Goal: Information Seeking & Learning: Find contact information

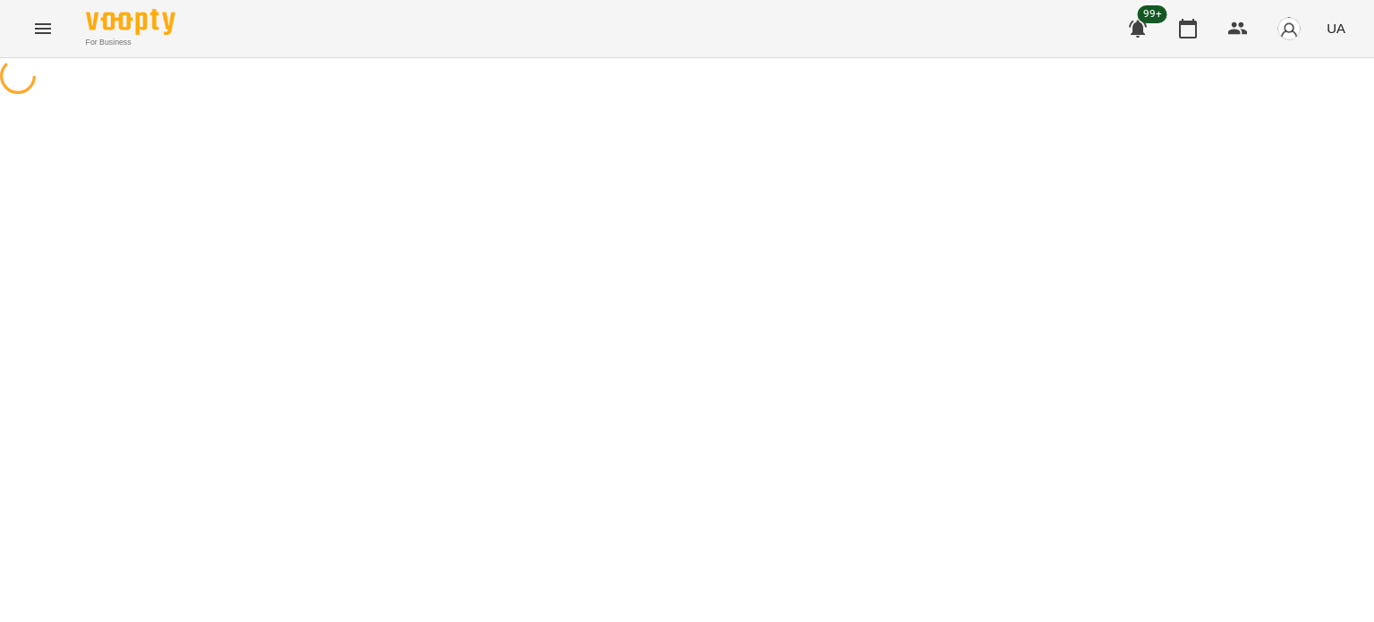
click at [1165, 98] on div at bounding box center [687, 78] width 1374 height 40
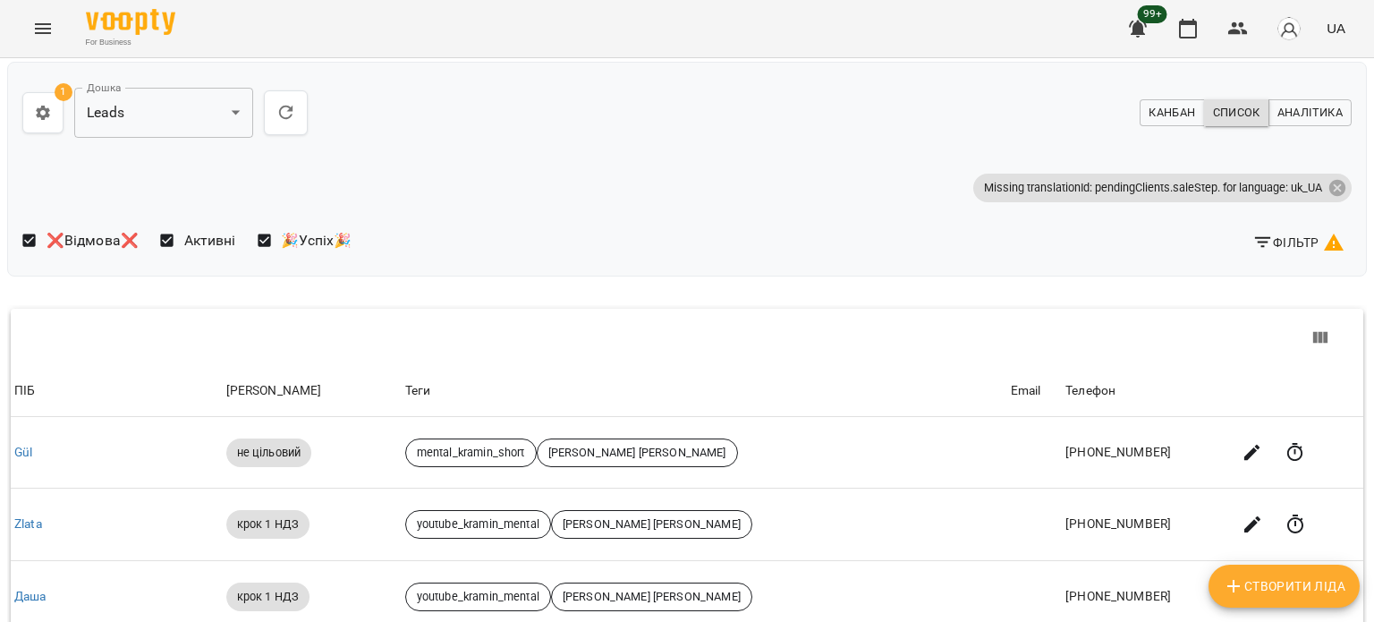
scroll to position [148, 0]
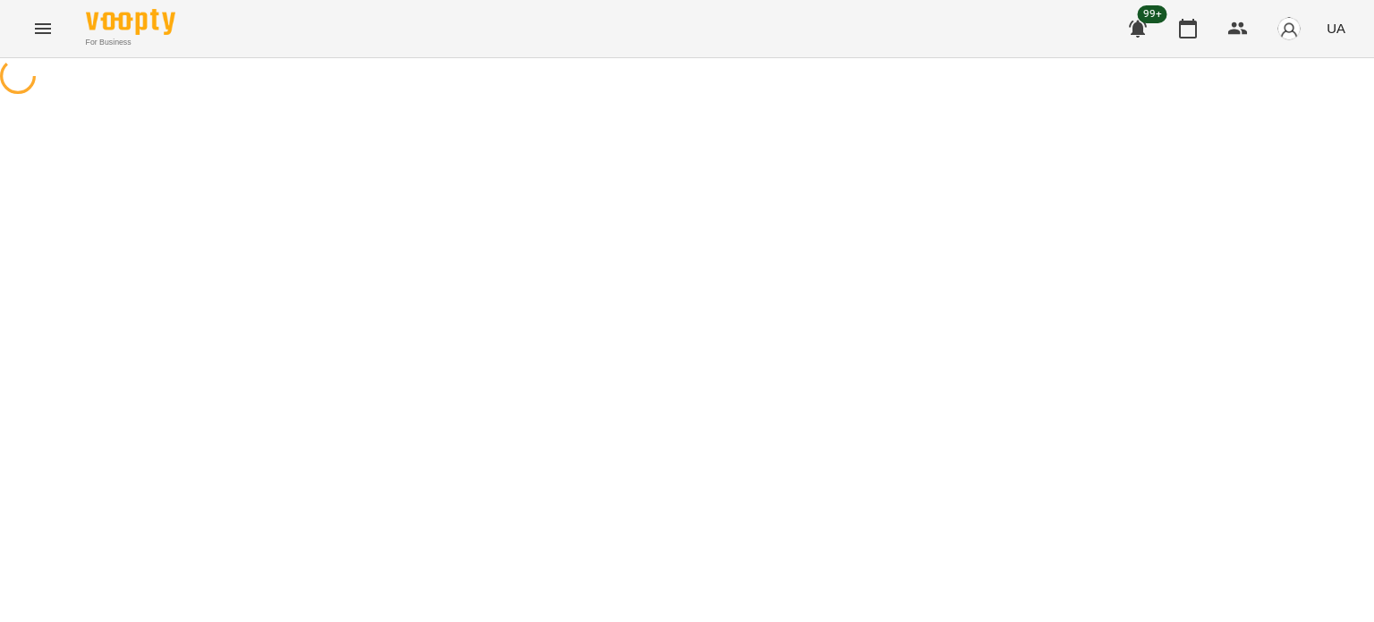
click at [36, 28] on icon "Menu" at bounding box center [43, 28] width 16 height 11
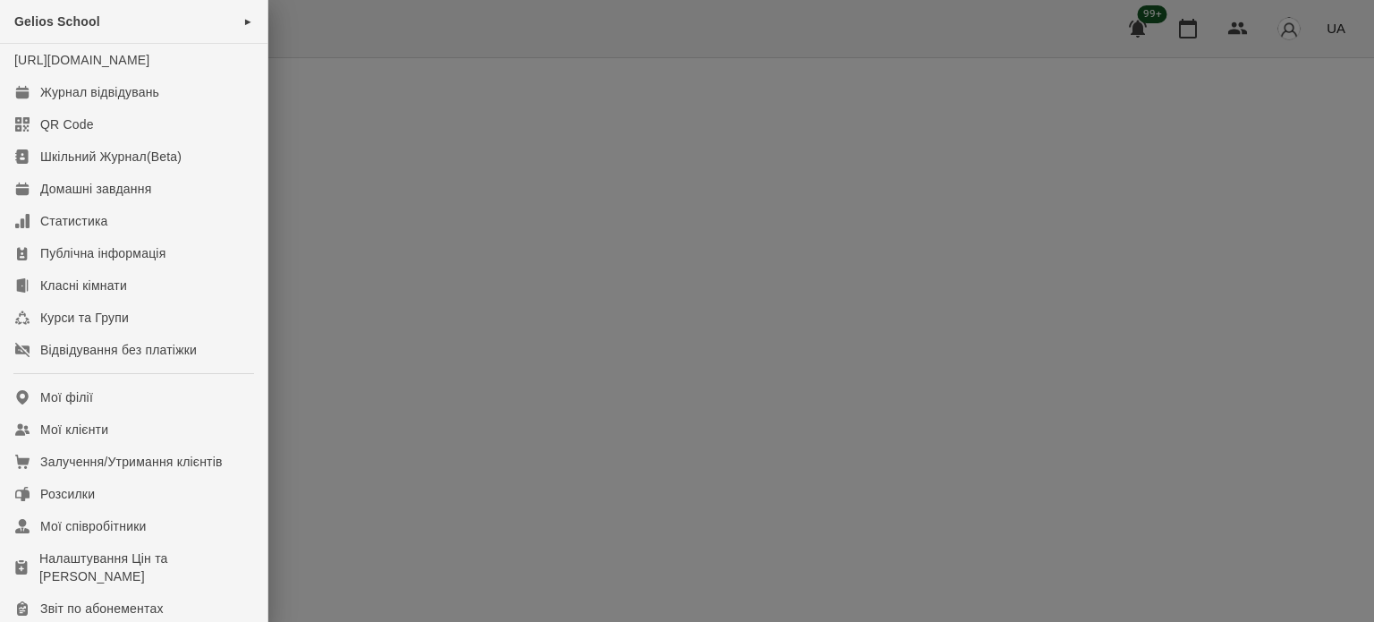
click at [506, 185] on div at bounding box center [687, 311] width 1374 height 622
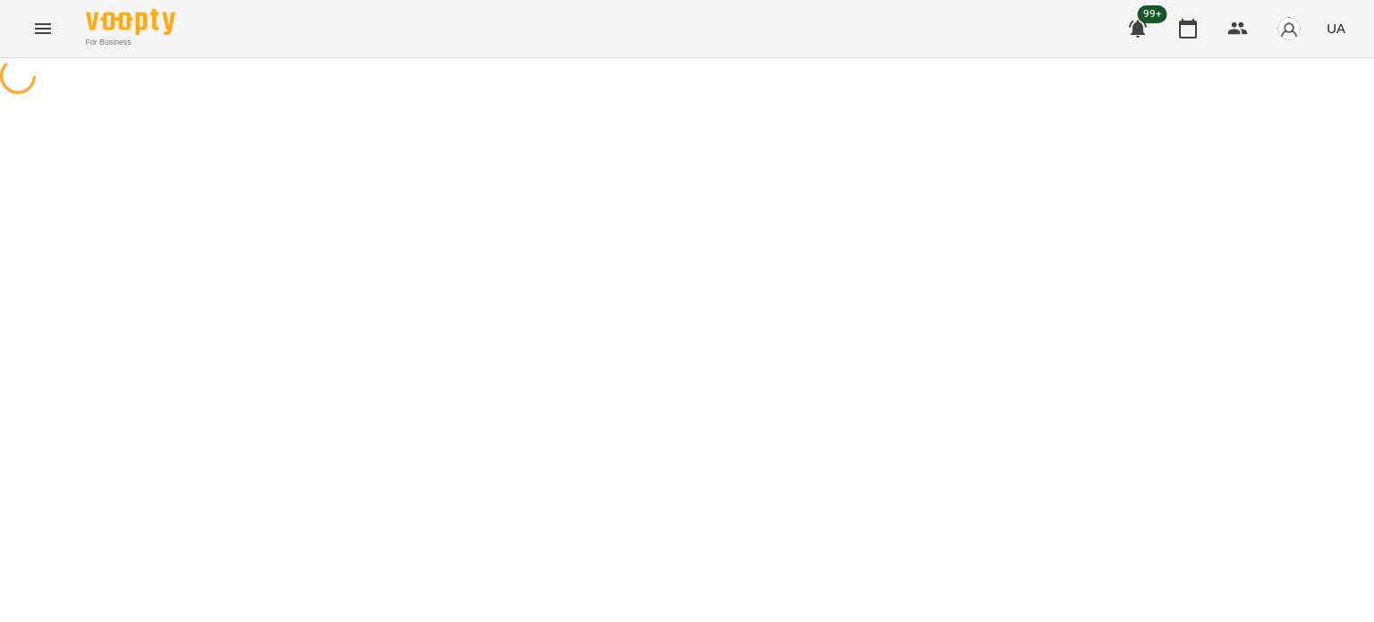
click at [46, 29] on icon "Menu" at bounding box center [43, 28] width 16 height 11
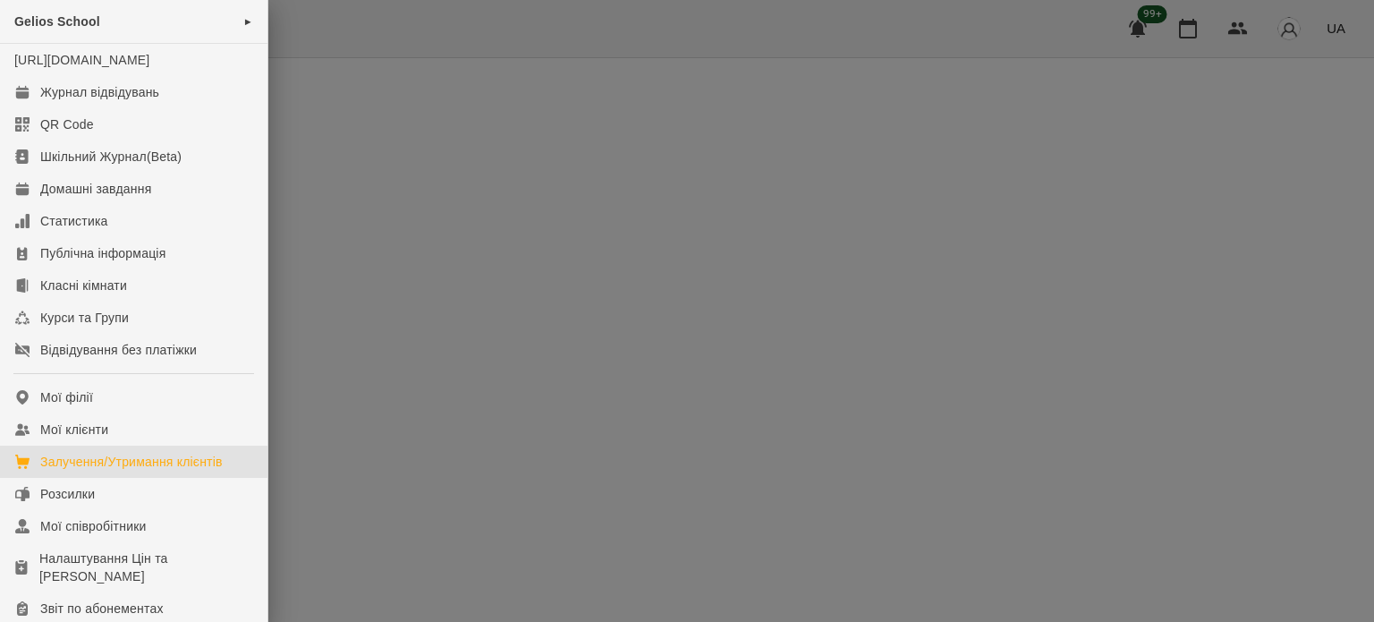
click at [131, 471] on div "Залучення/Утримання клієнтів" at bounding box center [131, 462] width 182 height 18
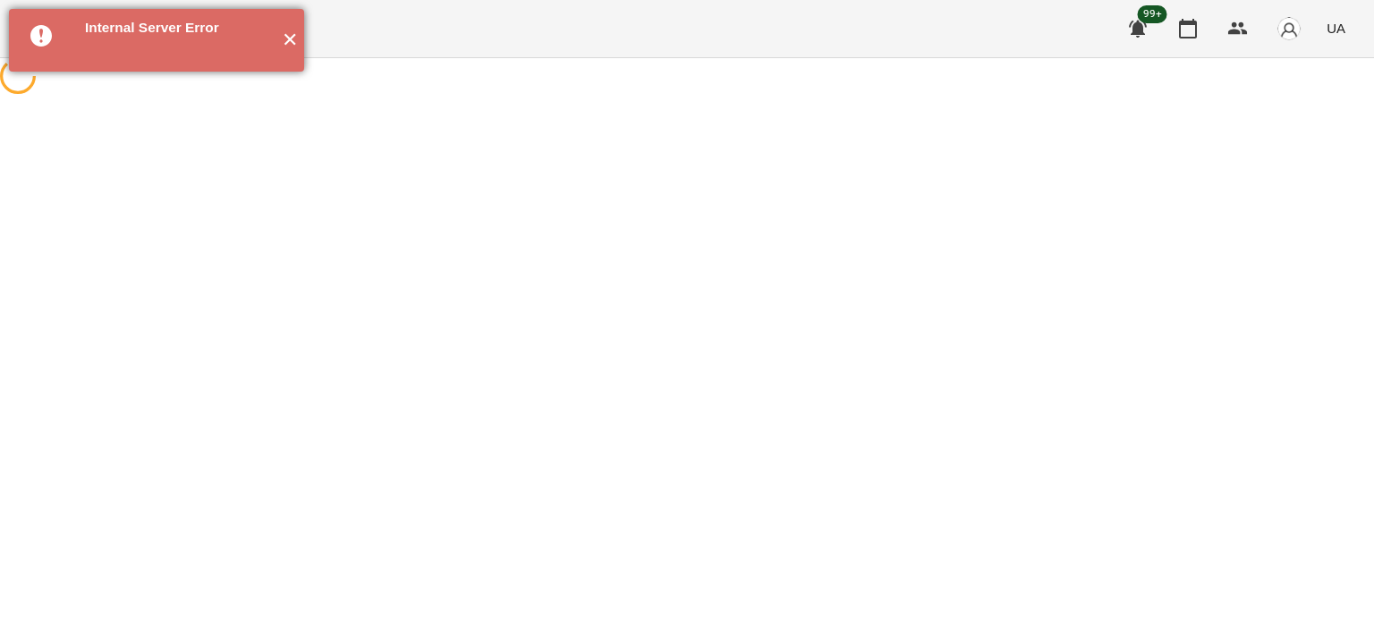
click at [284, 42] on button "✕" at bounding box center [290, 40] width 30 height 63
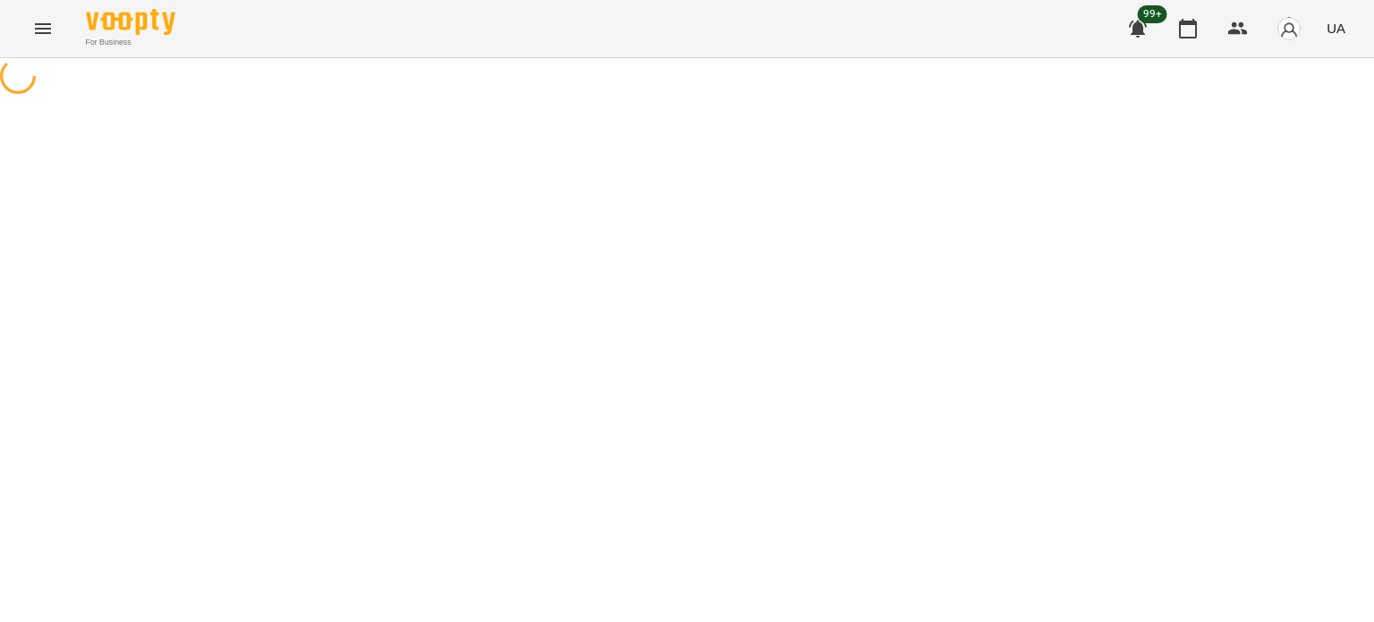
click at [1098, 98] on div at bounding box center [687, 78] width 1374 height 40
click at [1120, 98] on div at bounding box center [687, 78] width 1374 height 40
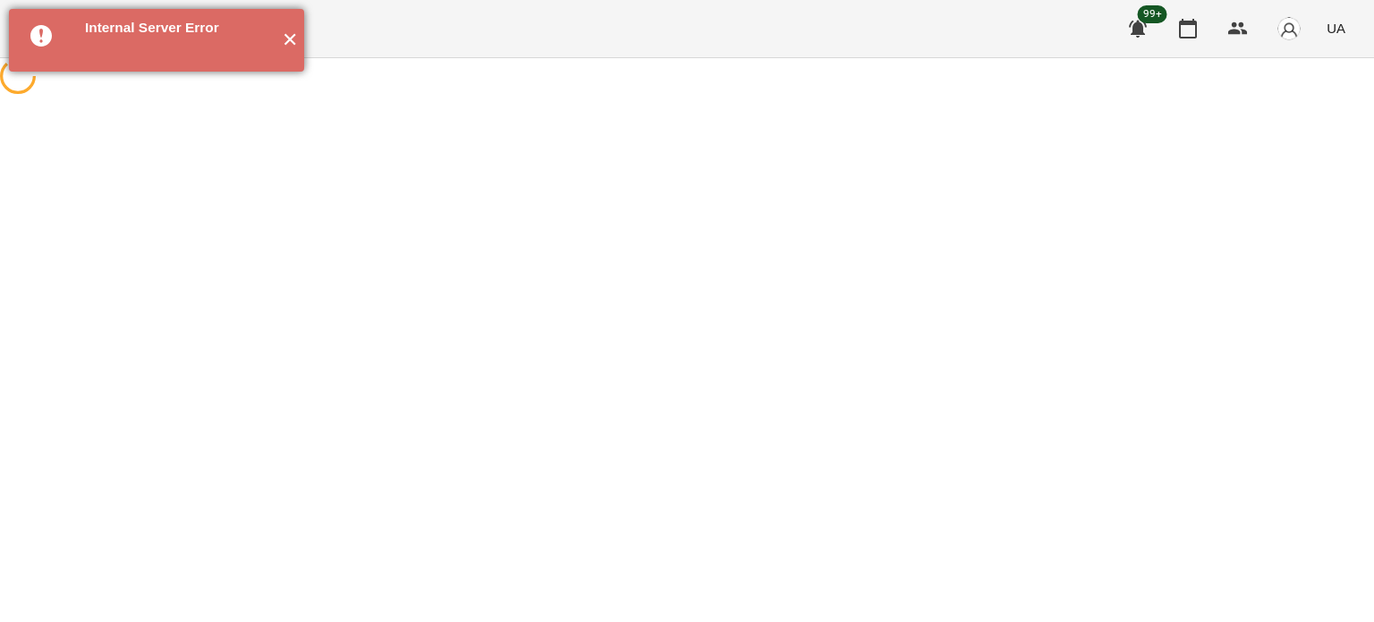
click at [297, 38] on button "✕" at bounding box center [290, 40] width 30 height 63
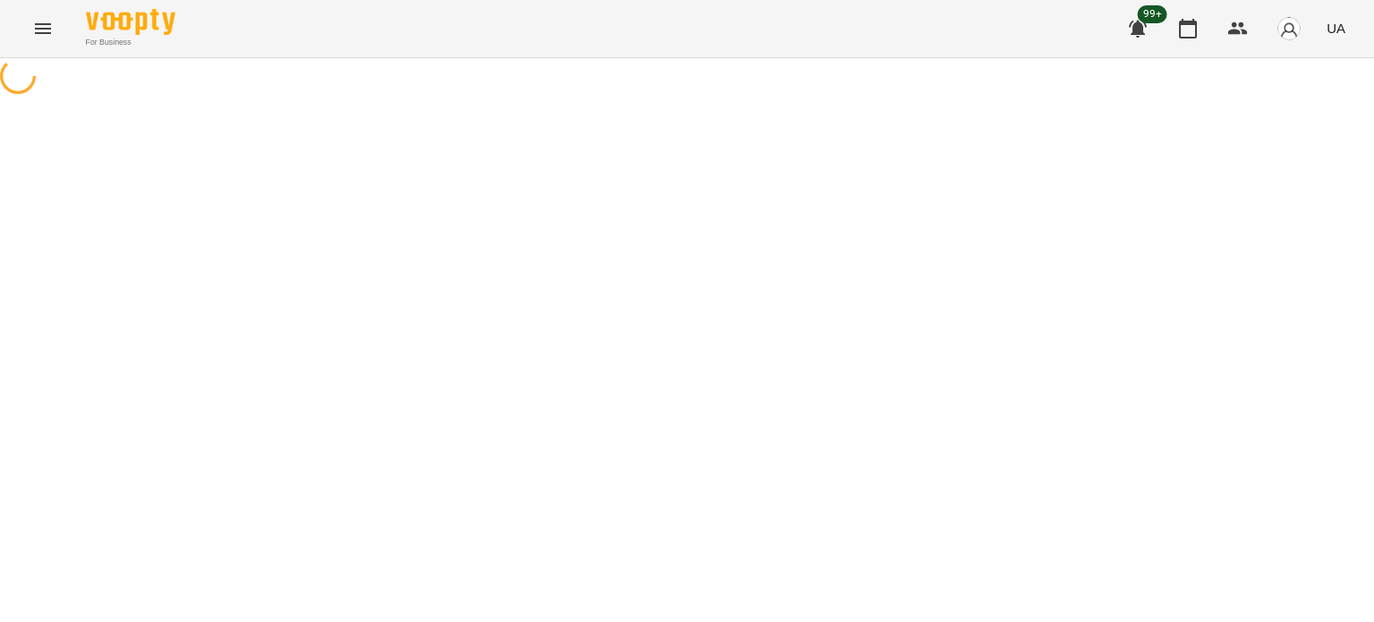
click at [723, 98] on div at bounding box center [687, 78] width 1374 height 40
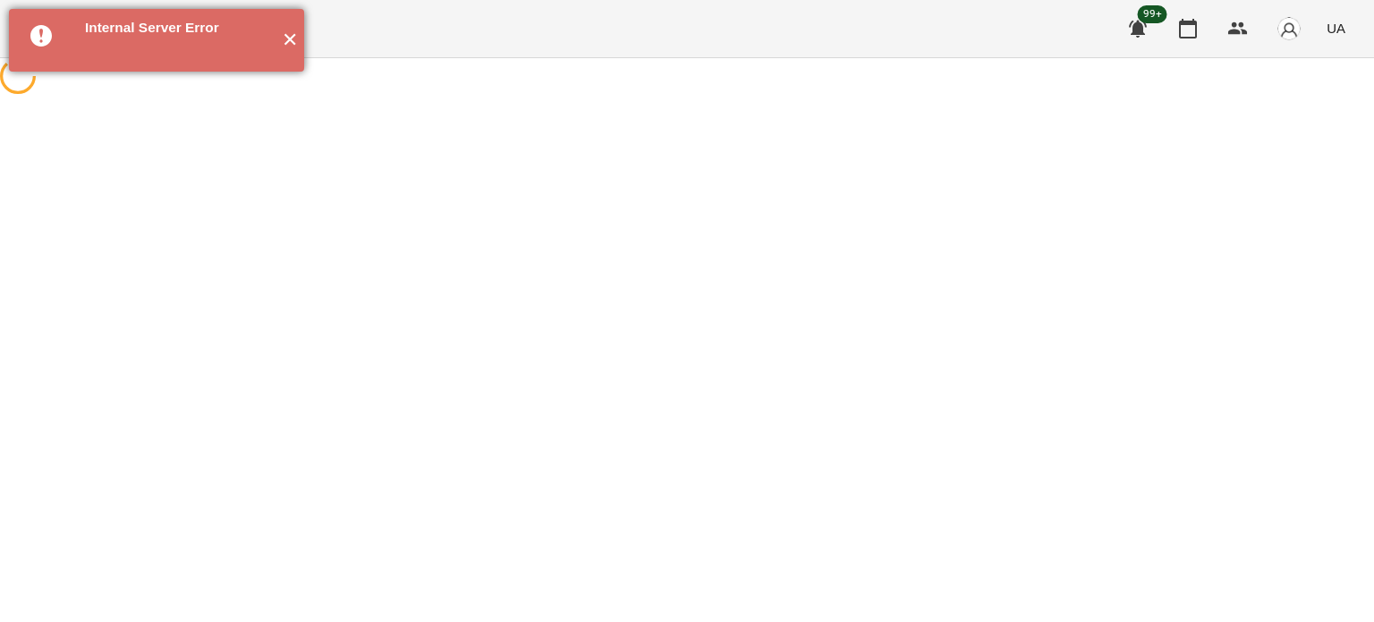
click at [287, 40] on button "✕" at bounding box center [290, 40] width 30 height 63
click at [293, 42] on button "✕" at bounding box center [290, 40] width 30 height 63
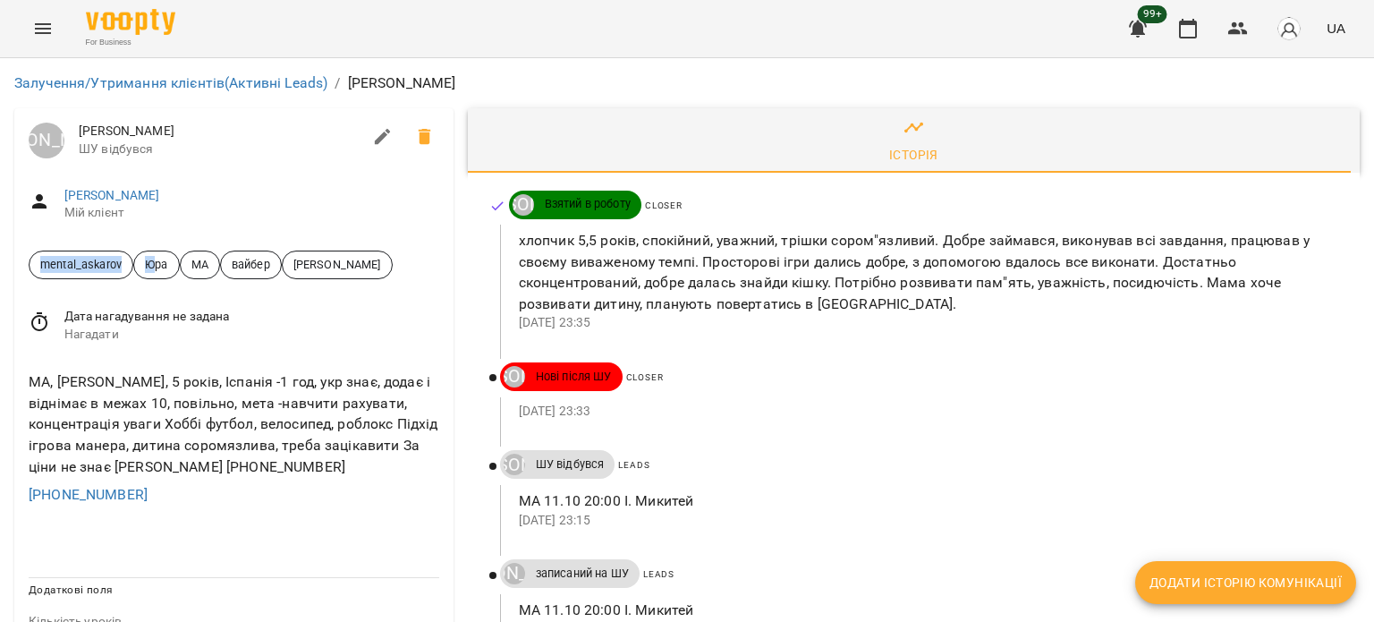
drag, startPoint x: 140, startPoint y: 264, endPoint x: 154, endPoint y: 264, distance: 14.3
click at [154, 264] on span "mental_askarov [PERSON_NAME] [PERSON_NAME]" at bounding box center [234, 264] width 411 height 29
drag, startPoint x: 92, startPoint y: 271, endPoint x: 185, endPoint y: 222, distance: 105.2
click at [186, 222] on div "Елена Мій клієнт" at bounding box center [233, 205] width 439 height 64
drag, startPoint x: 36, startPoint y: 260, endPoint x: 121, endPoint y: 261, distance: 85.0
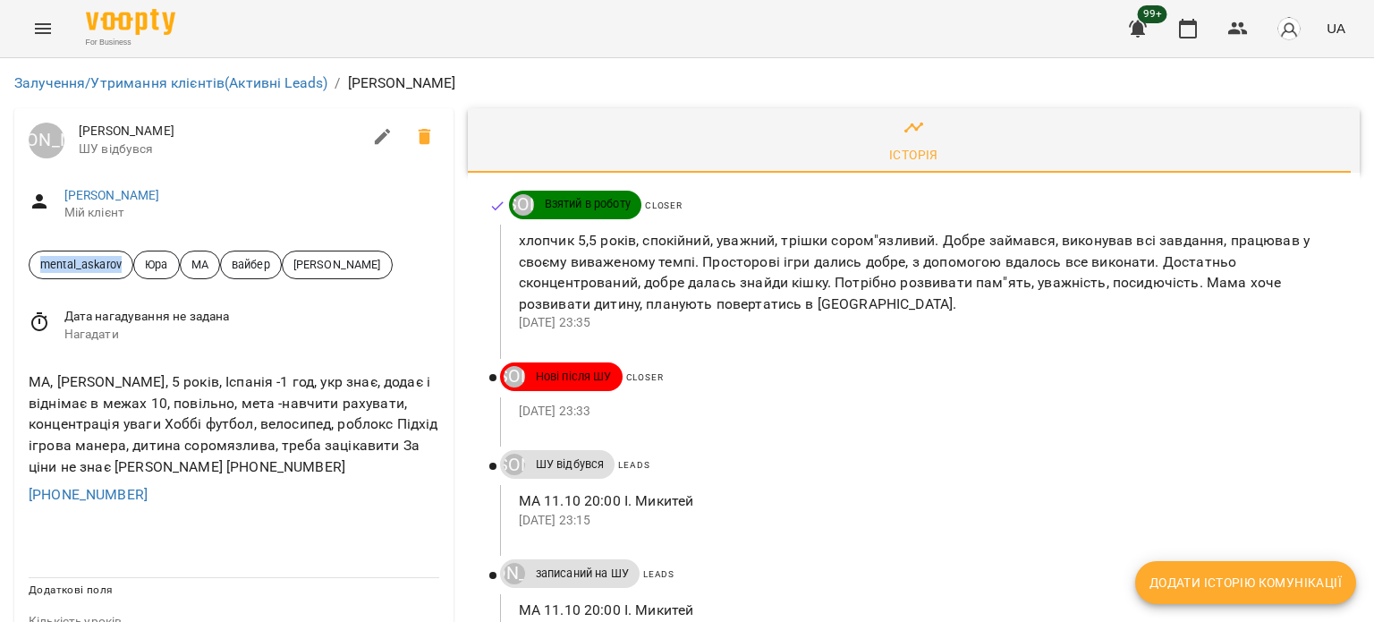
click at [121, 261] on span "mental_askarov" at bounding box center [81, 264] width 103 height 17
copy span "mental_askarov"
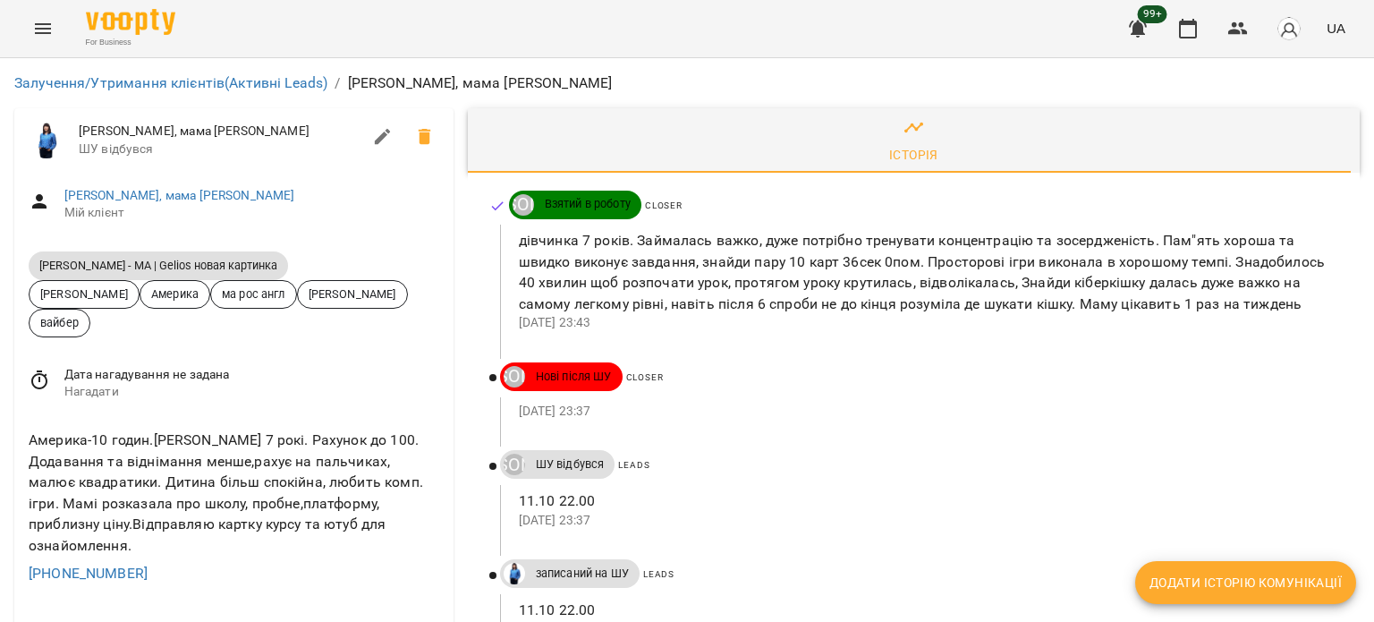
drag, startPoint x: 32, startPoint y: 266, endPoint x: 250, endPoint y: 267, distance: 218.3
click at [307, 267] on span "Daniil Askarov - МА | Gelios новая картинка" at bounding box center [234, 265] width 411 height 30
copy span "Daniil Askarov - МА | Gelios новая картинка"
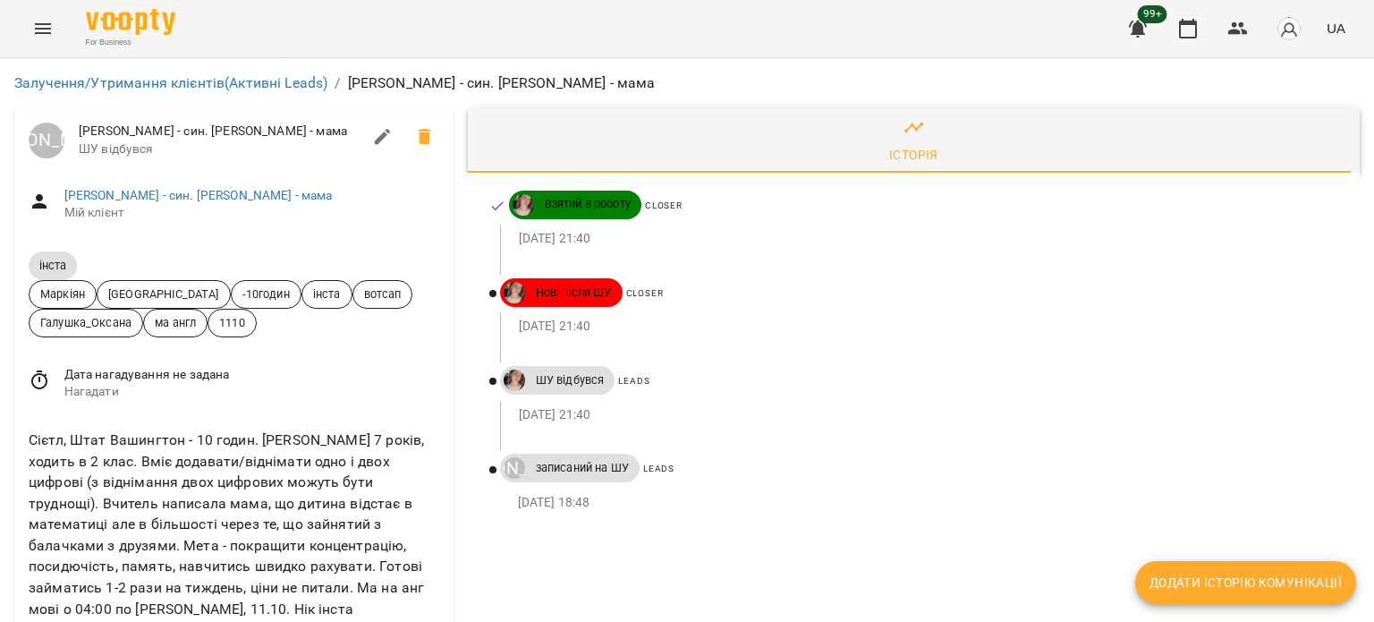
scroll to position [148, 0]
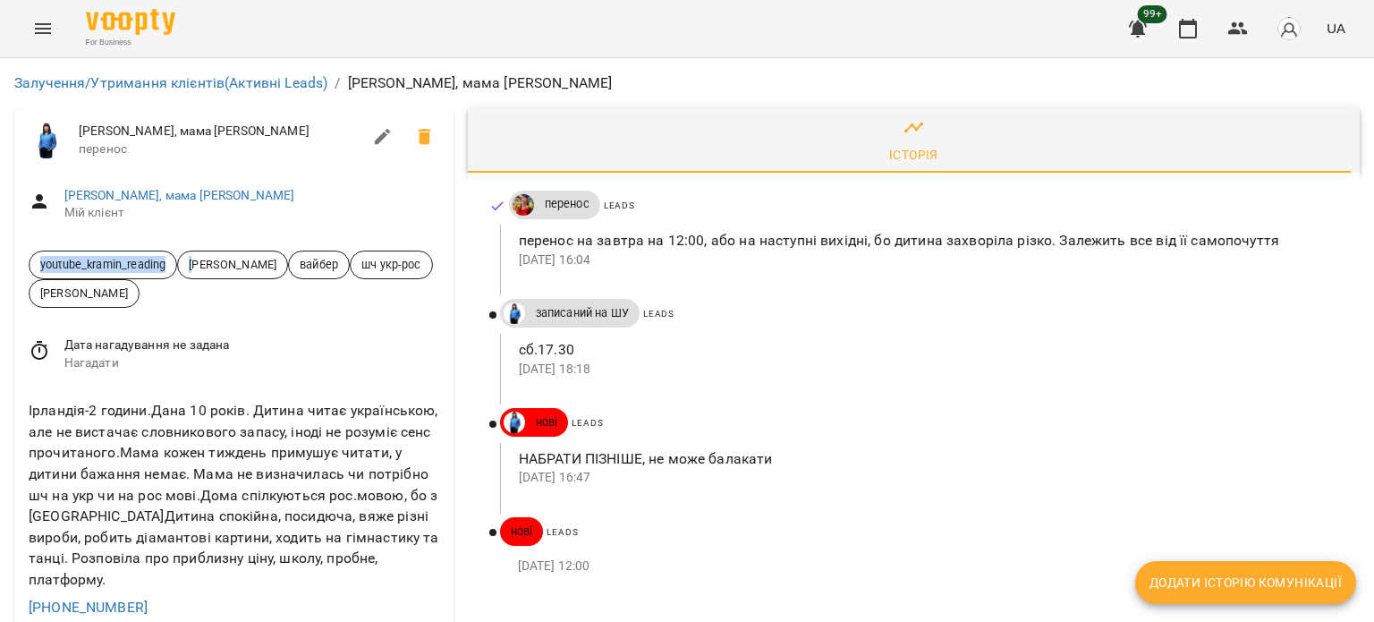
drag, startPoint x: 37, startPoint y: 267, endPoint x: 197, endPoint y: 264, distance: 160.1
click at [197, 264] on span "youtube_kramin_reading Дащенко Анна вайбер шч укр-рос Абасова Сабіна" at bounding box center [234, 278] width 411 height 57
copy span "youtube_kramin_reading Д"
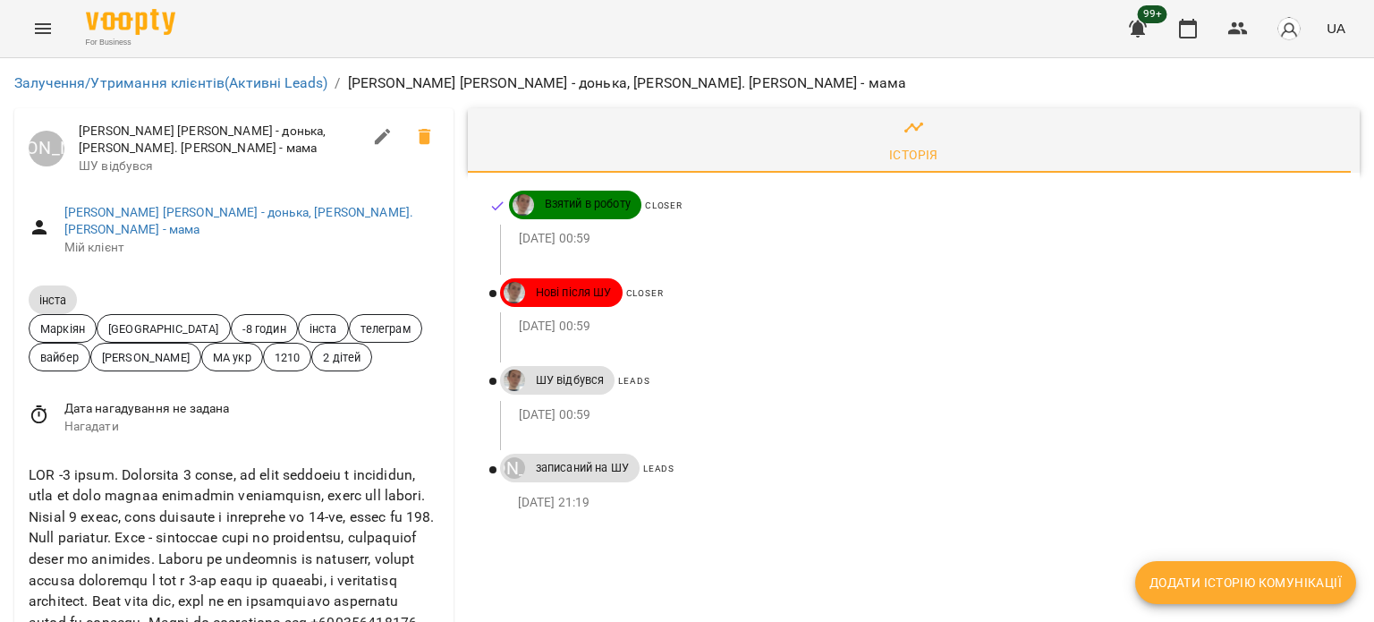
scroll to position [148, 0]
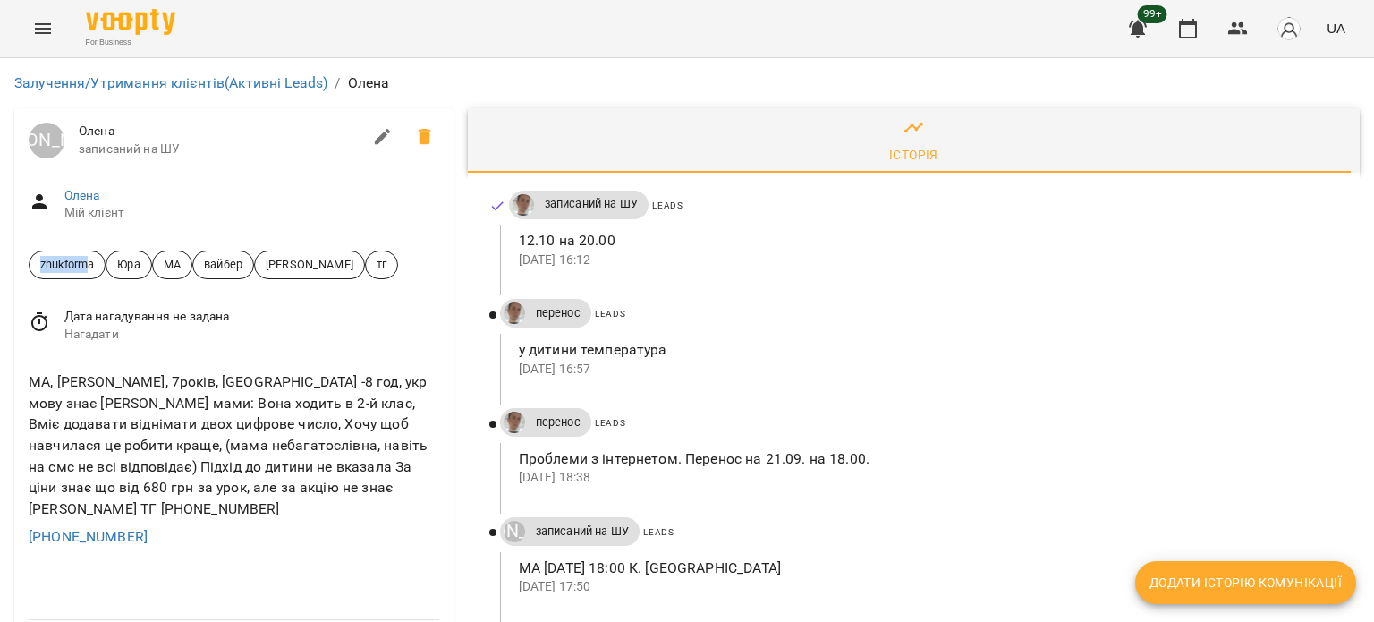
drag, startPoint x: 30, startPoint y: 260, endPoint x: 92, endPoint y: 260, distance: 62.6
click at [92, 260] on span "zhukforma" at bounding box center [67, 264] width 75 height 17
drag, startPoint x: 100, startPoint y: 269, endPoint x: 26, endPoint y: 264, distance: 74.4
click at [26, 264] on div "zhukforma [PERSON_NAME] вайбер [PERSON_NAME] тг" at bounding box center [233, 264] width 439 height 57
copy span "zhukforma"
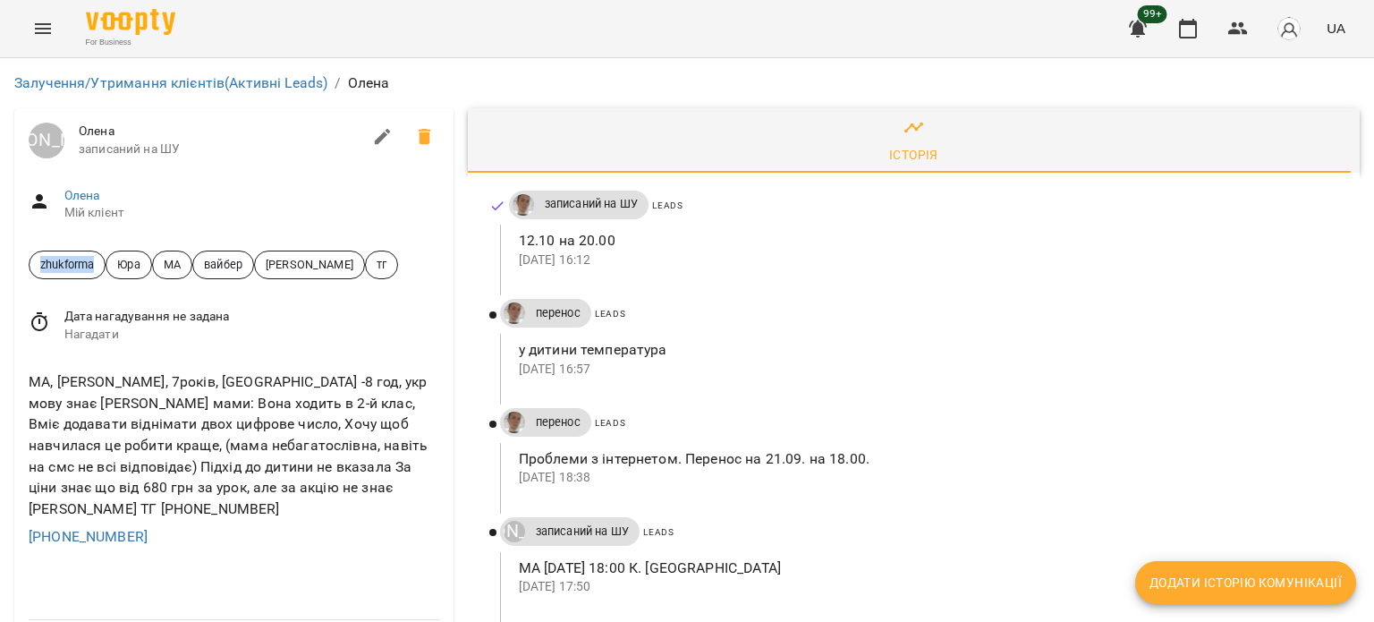
scroll to position [745, 0]
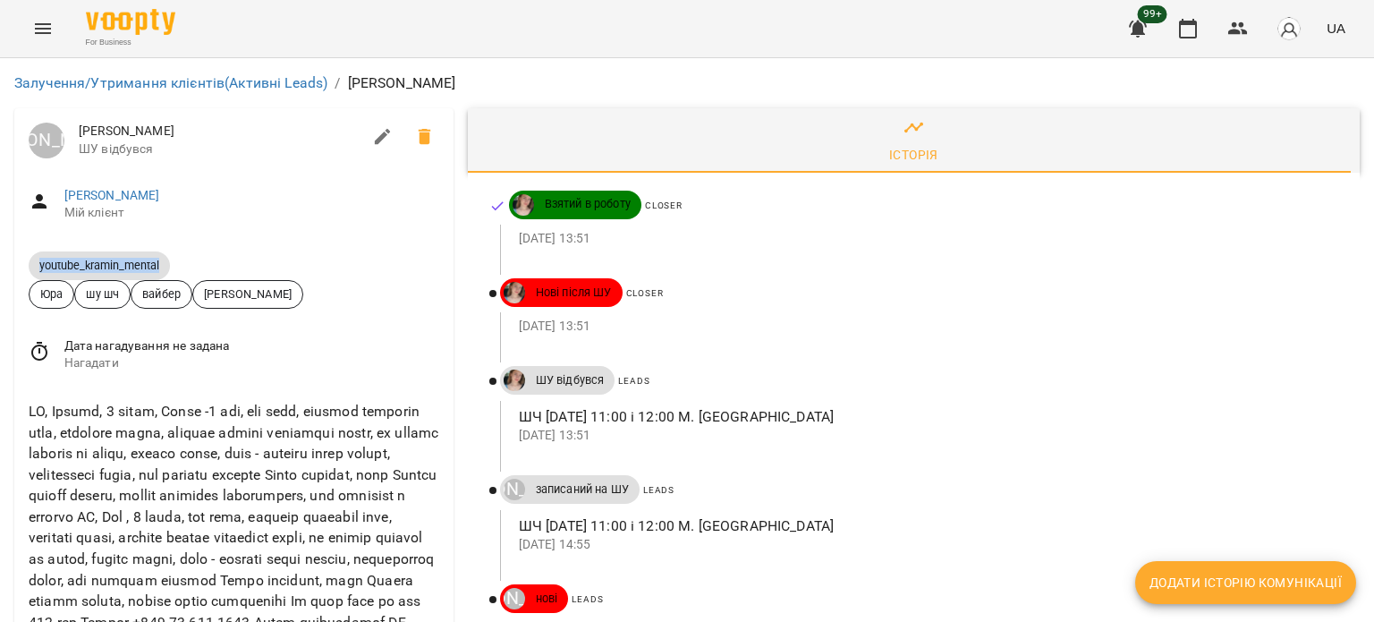
drag, startPoint x: 35, startPoint y: 265, endPoint x: 165, endPoint y: 266, distance: 130.6
click at [165, 266] on span "youtube_kramin_mental" at bounding box center [99, 265] width 141 height 15
copy span "youtube_kramin_mental"
drag, startPoint x: 36, startPoint y: 267, endPoint x: 170, endPoint y: 268, distance: 134.2
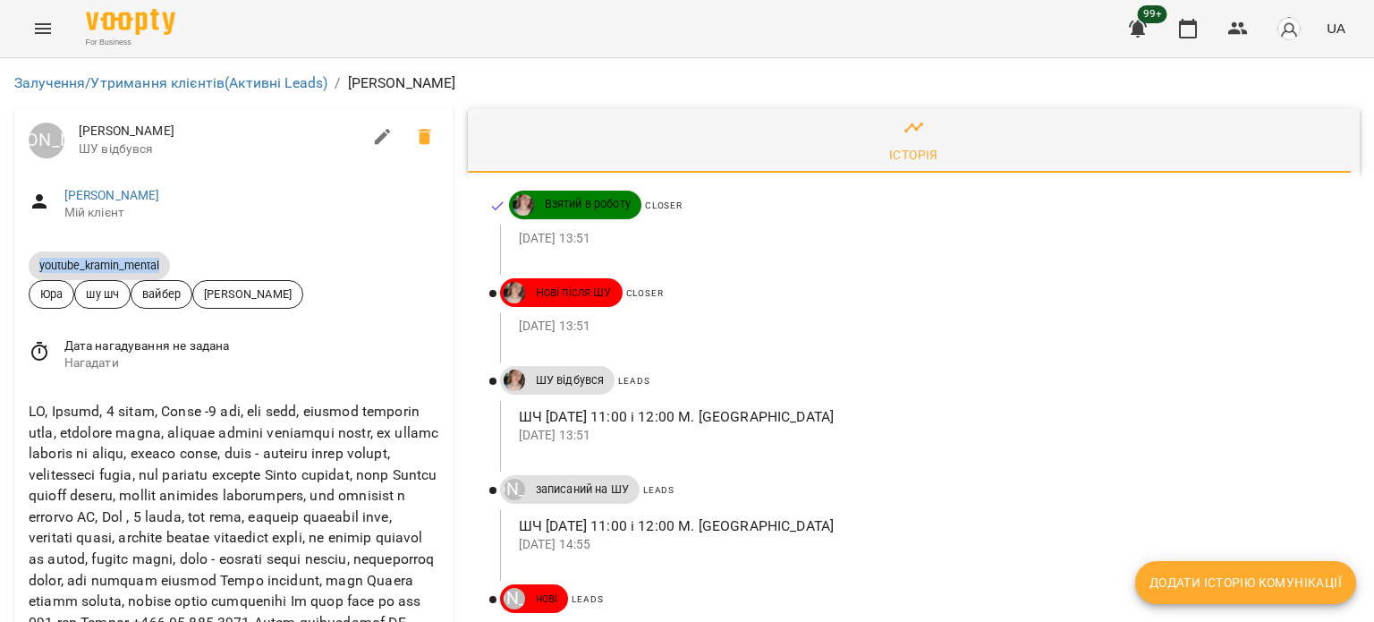
click at [170, 268] on span "youtube_kramin_mental" at bounding box center [99, 265] width 141 height 15
copy span "youtube_kramin_mental"
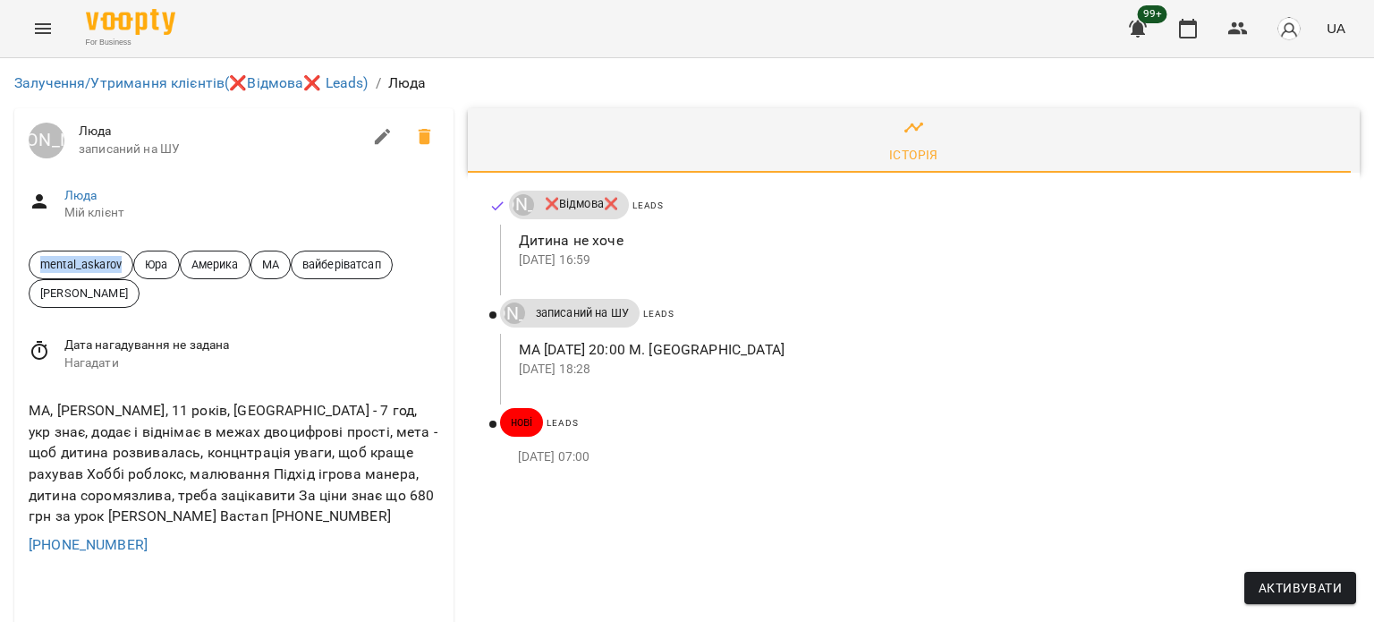
drag, startPoint x: 36, startPoint y: 264, endPoint x: 119, endPoint y: 267, distance: 83.2
click at [129, 267] on span "mental_askarov" at bounding box center [81, 264] width 103 height 17
copy span "mental_askarov"
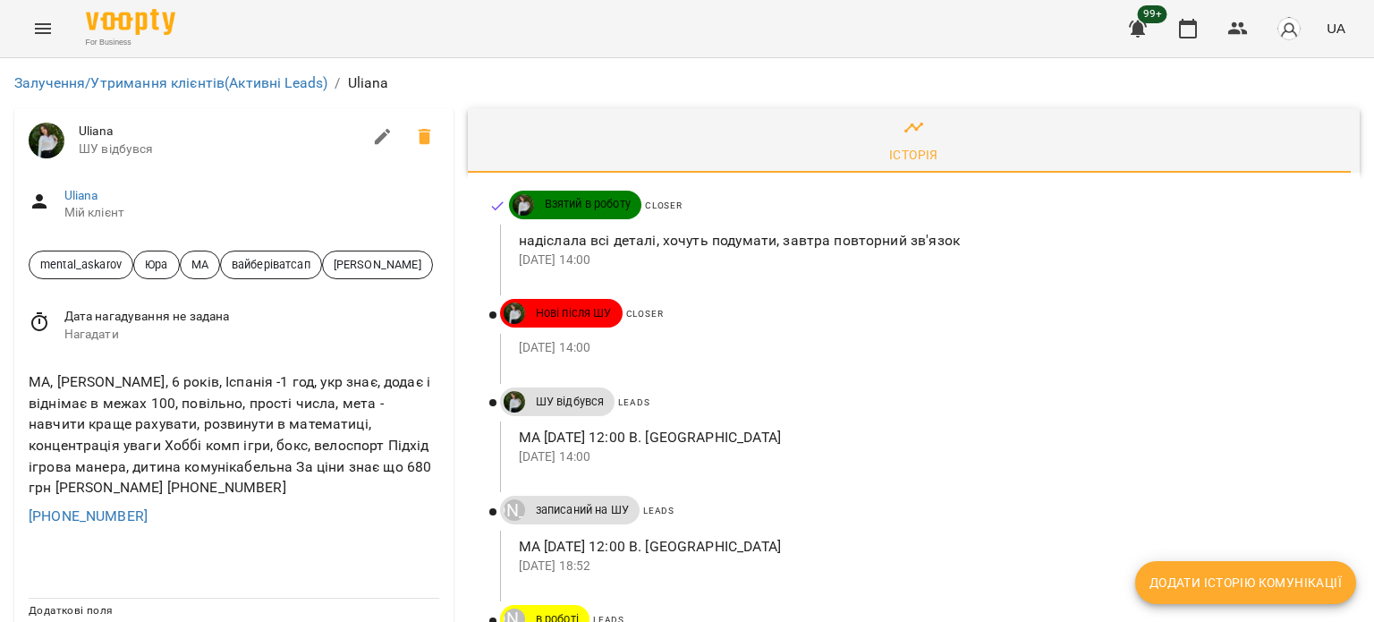
click at [43, 263] on span "mental_askarov" at bounding box center [81, 264] width 103 height 17
click at [41, 264] on span "mental_askarov" at bounding box center [81, 264] width 103 height 17
drag, startPoint x: 36, startPoint y: 264, endPoint x: 126, endPoint y: 265, distance: 90.4
click at [126, 265] on span "mental_askarov" at bounding box center [81, 264] width 103 height 17
copy span "mental_askarov"
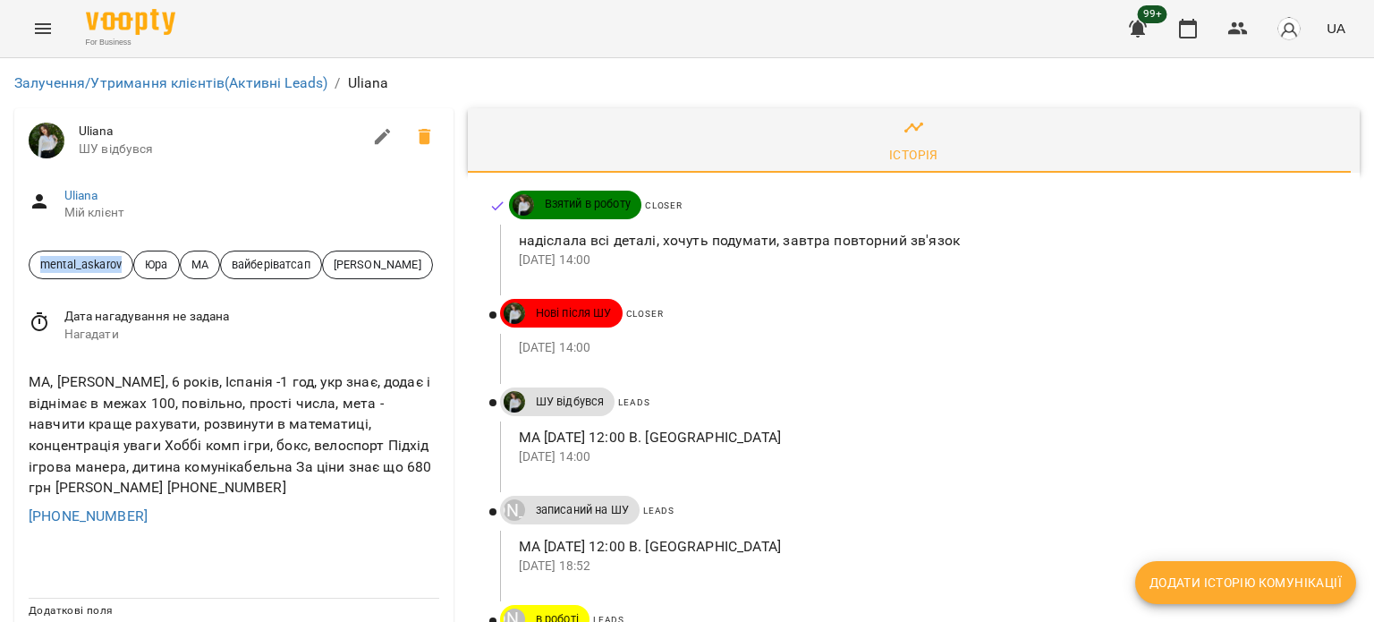
scroll to position [298, 0]
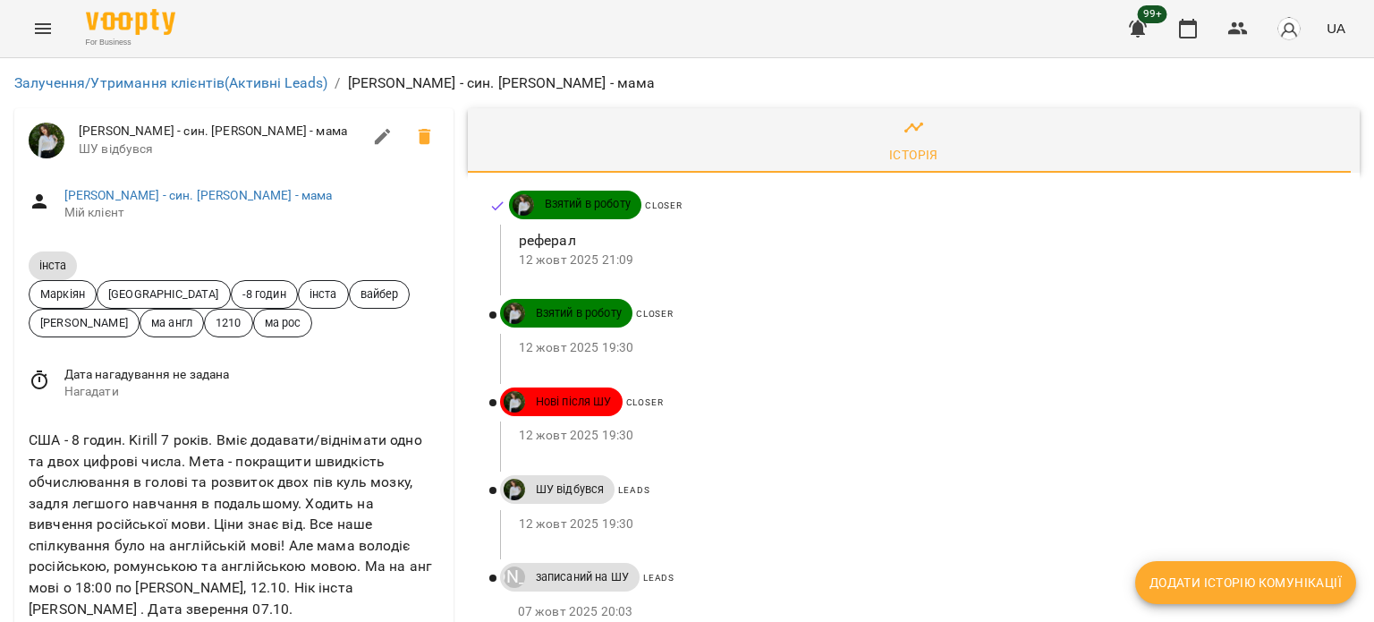
scroll to position [148, 0]
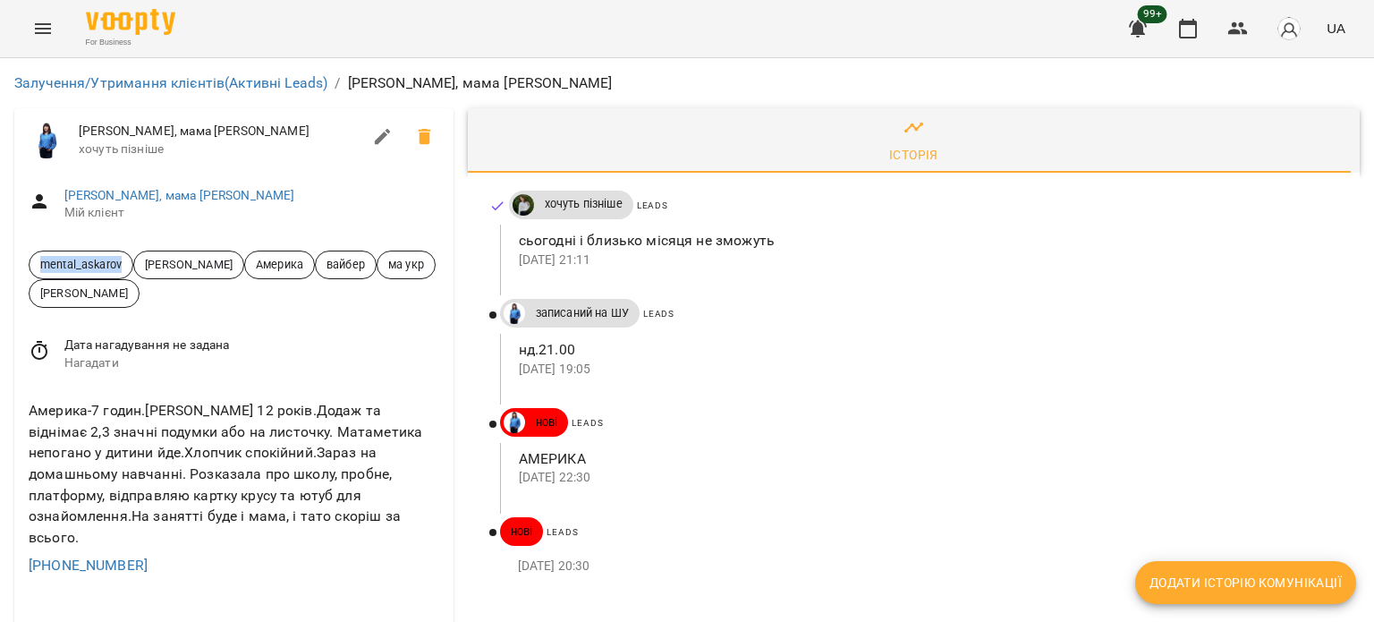
drag, startPoint x: 33, startPoint y: 266, endPoint x: 115, endPoint y: 264, distance: 82.3
click at [126, 264] on span "mental_askarov" at bounding box center [81, 264] width 103 height 17
copy span "mental_askarov"
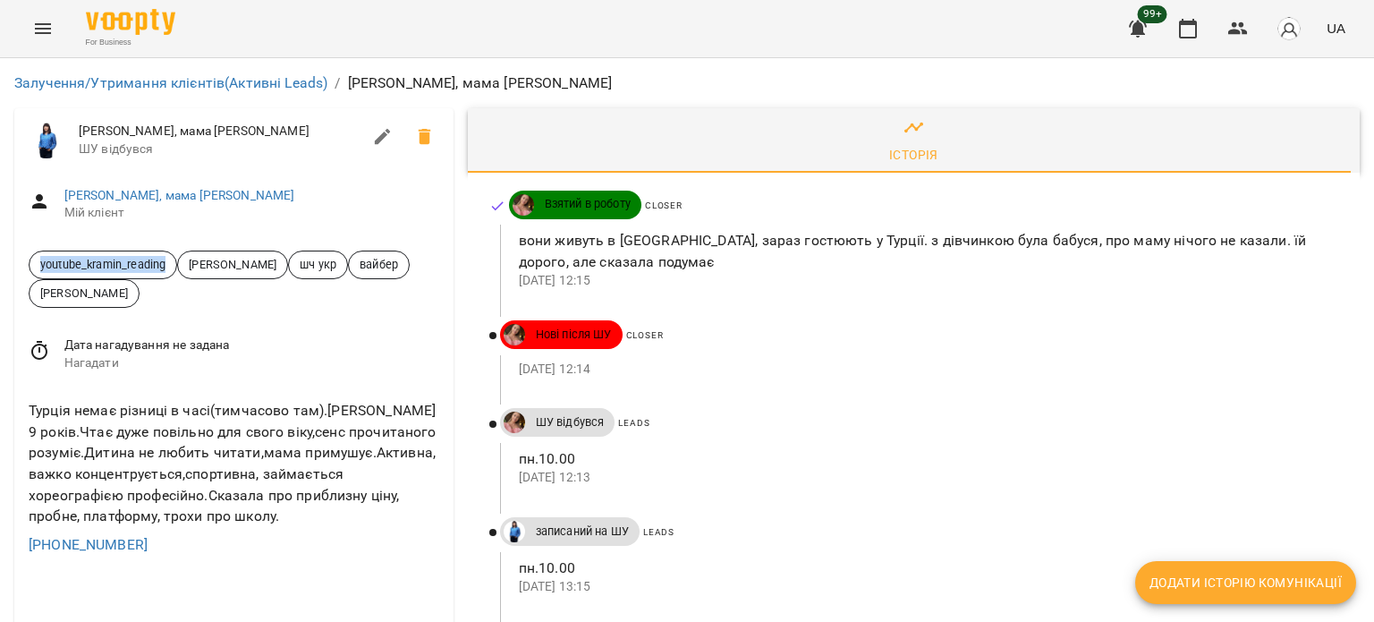
drag, startPoint x: 28, startPoint y: 264, endPoint x: 157, endPoint y: 258, distance: 129.0
click at [172, 256] on div "youtube_kramin_reading Дащенко Анна шч укр вайбер Бойко Юлія" at bounding box center [233, 279] width 439 height 86
copy span "youtube_kramin_reading"
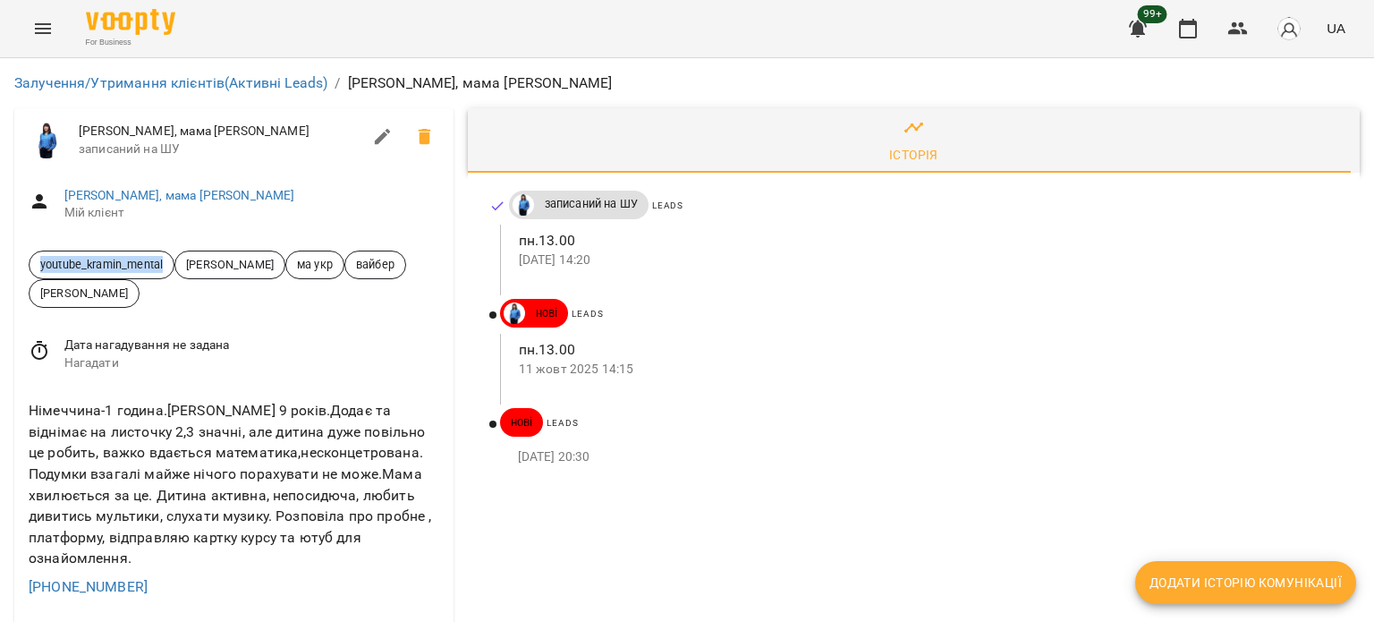
drag, startPoint x: 32, startPoint y: 266, endPoint x: 174, endPoint y: 266, distance: 141.3
click at [174, 266] on div "youtube_kramin_mental" at bounding box center [102, 264] width 146 height 29
copy span "youtube_kramin_mental"
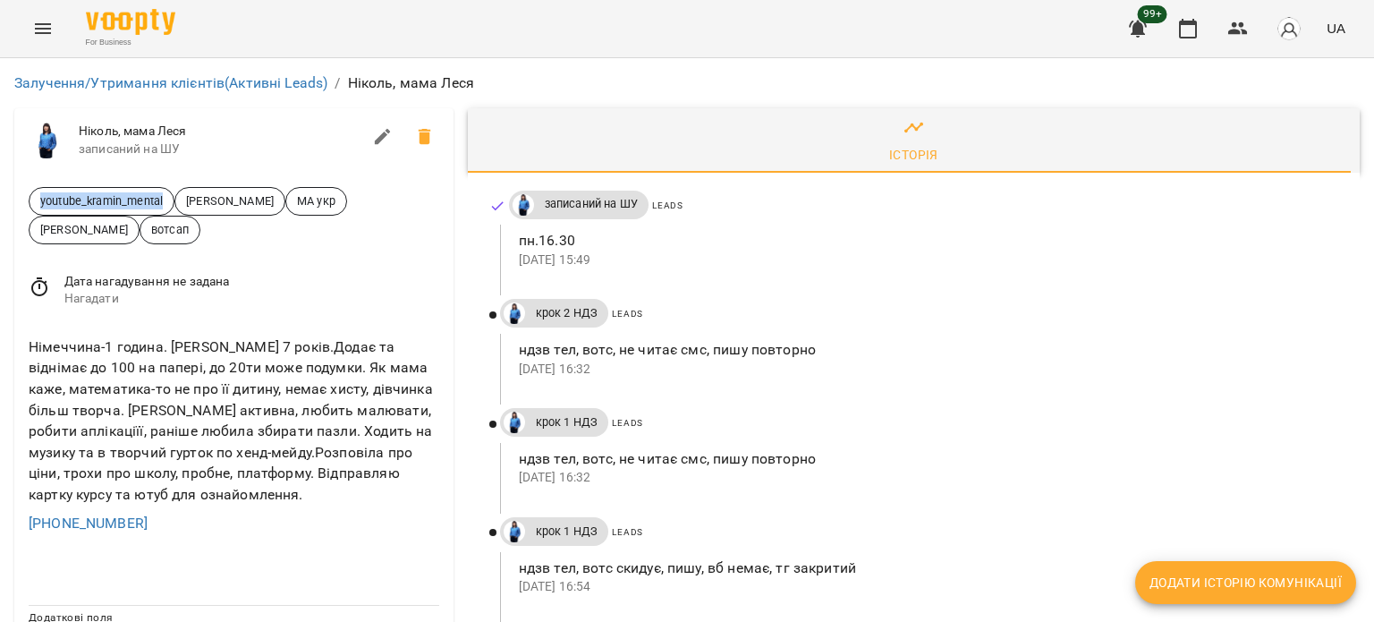
drag, startPoint x: 38, startPoint y: 204, endPoint x: 170, endPoint y: 199, distance: 131.6
click at [170, 199] on span "youtube_kramin_mental" at bounding box center [102, 200] width 144 height 17
copy span "youtube_kramin_mental"
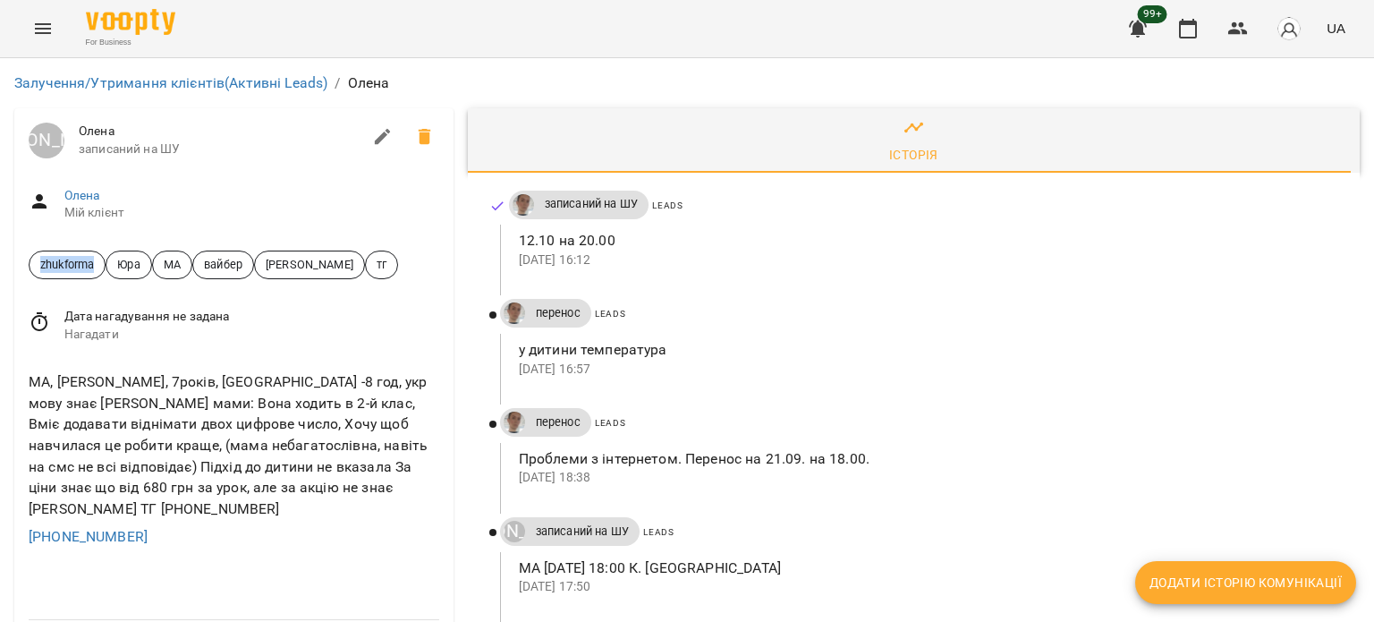
drag, startPoint x: 45, startPoint y: 270, endPoint x: 109, endPoint y: 263, distance: 64.8
click at [109, 263] on span "zhukforma Юра МА вайбер Катерина Колоша тг" at bounding box center [234, 264] width 411 height 29
copy span "zhukforma"
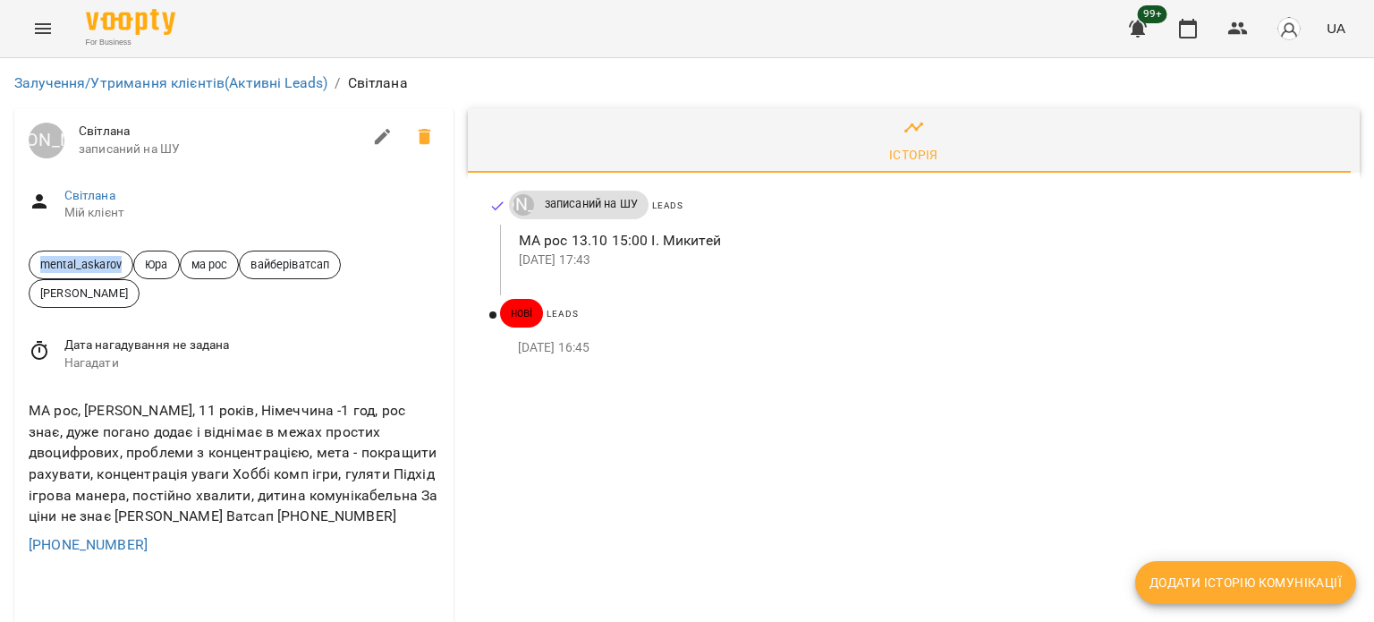
drag, startPoint x: 37, startPoint y: 262, endPoint x: 124, endPoint y: 257, distance: 87.8
click at [124, 257] on span "mental_askarov" at bounding box center [81, 264] width 103 height 17
copy span "mental_askarov"
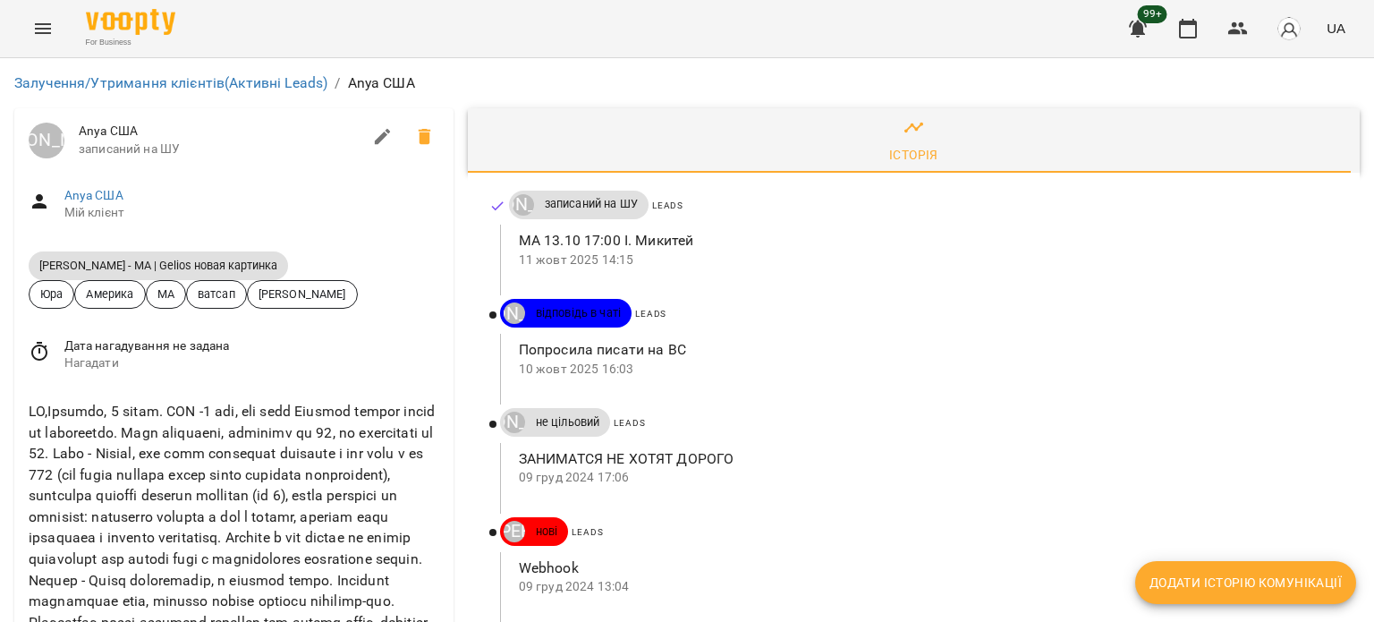
drag, startPoint x: 37, startPoint y: 259, endPoint x: 281, endPoint y: 271, distance: 244.5
click at [281, 271] on span "[PERSON_NAME] - МА | Gelios новая картинка" at bounding box center [234, 265] width 411 height 30
copy span "[PERSON_NAME] - МА | Gelios новая картинка"
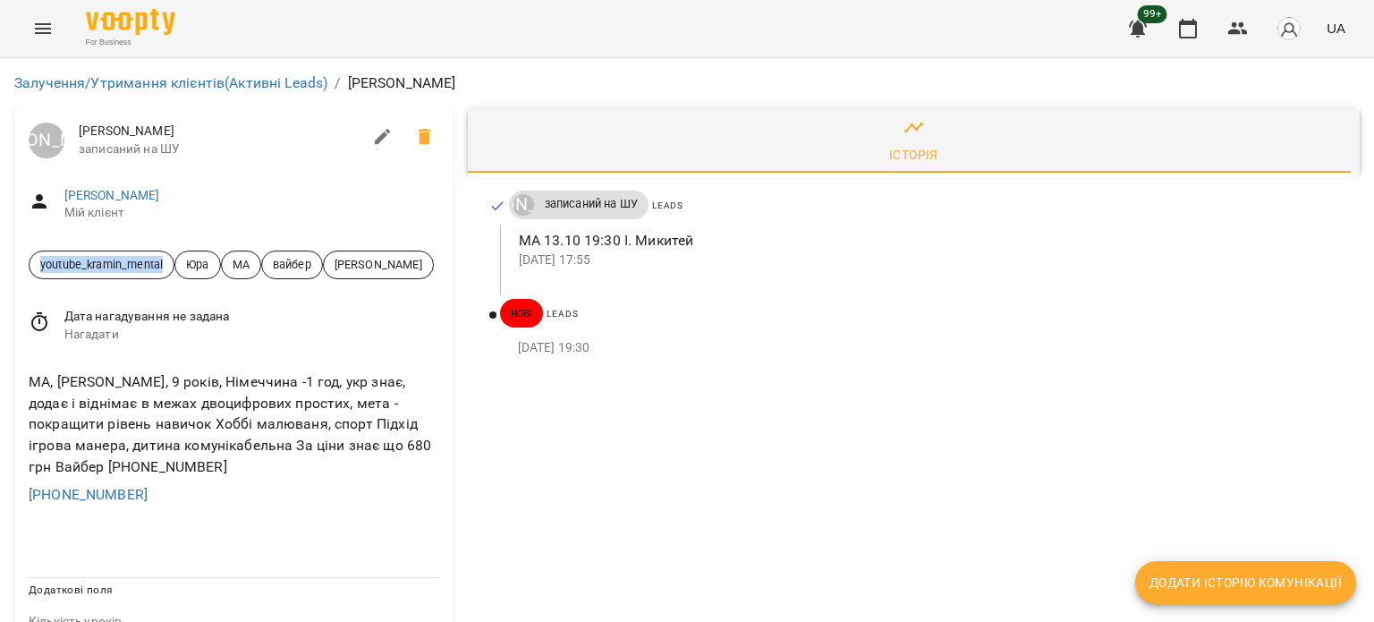
drag, startPoint x: 39, startPoint y: 262, endPoint x: 174, endPoint y: 260, distance: 135.1
click at [174, 260] on div "youtube_kramin_mental" at bounding box center [102, 264] width 146 height 29
copy span "youtube_kramin_mental"
